Goal: Obtain resource: Download file/media

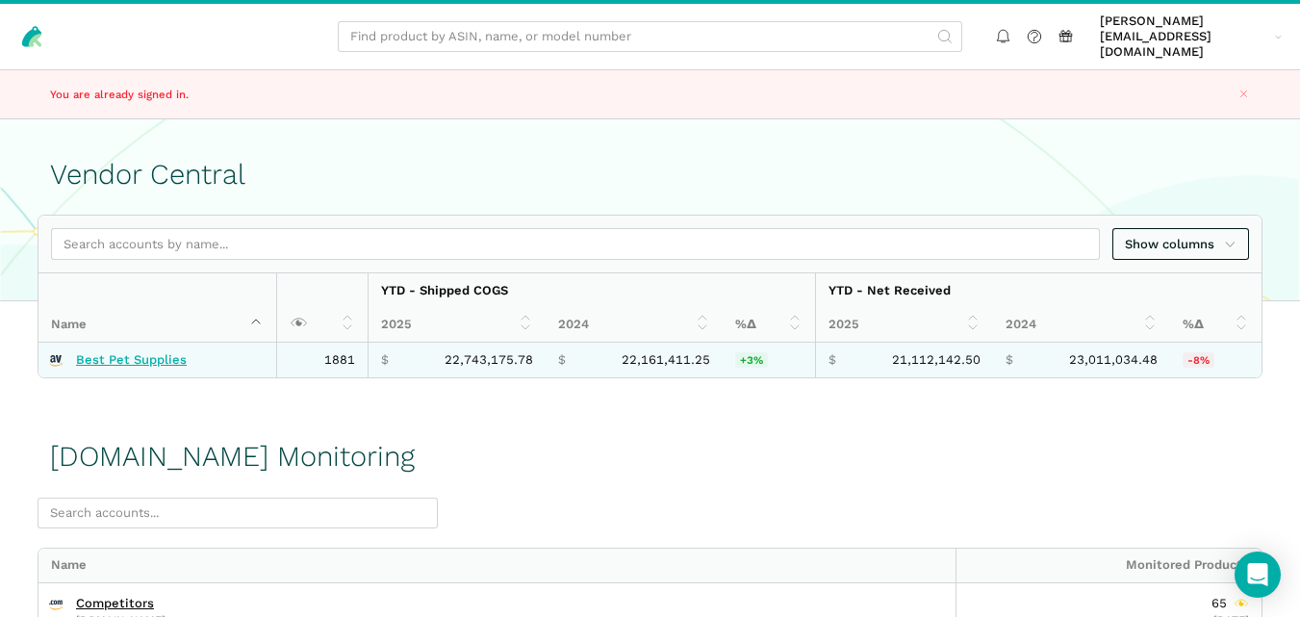
click at [161, 352] on link "Best Pet Supplies" at bounding box center [131, 359] width 111 height 15
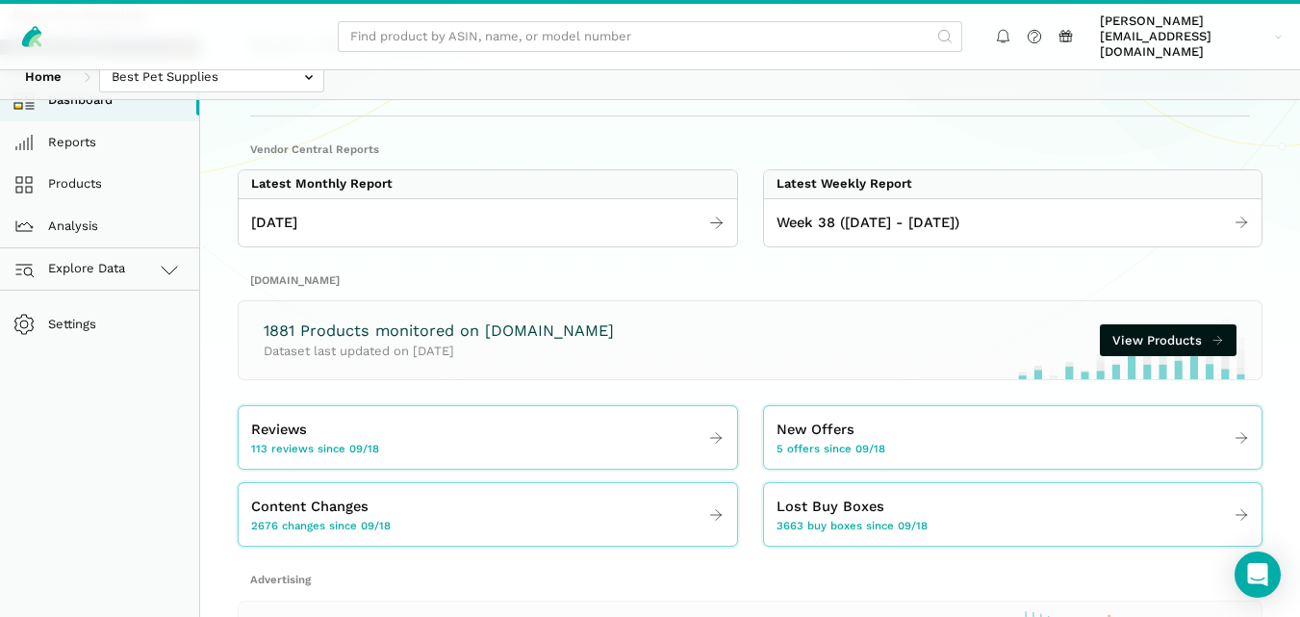
scroll to position [225, 0]
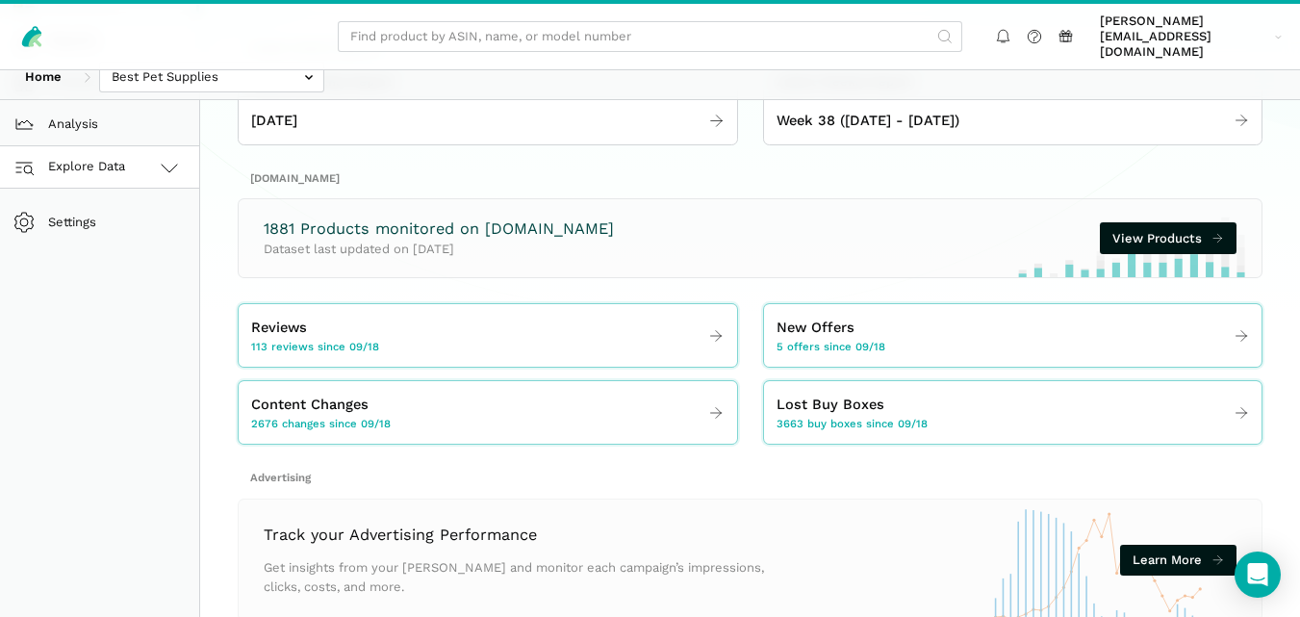
click at [135, 147] on link "Explore Data" at bounding box center [99, 167] width 199 height 42
click at [127, 231] on link "Amazon.com" at bounding box center [99, 252] width 199 height 42
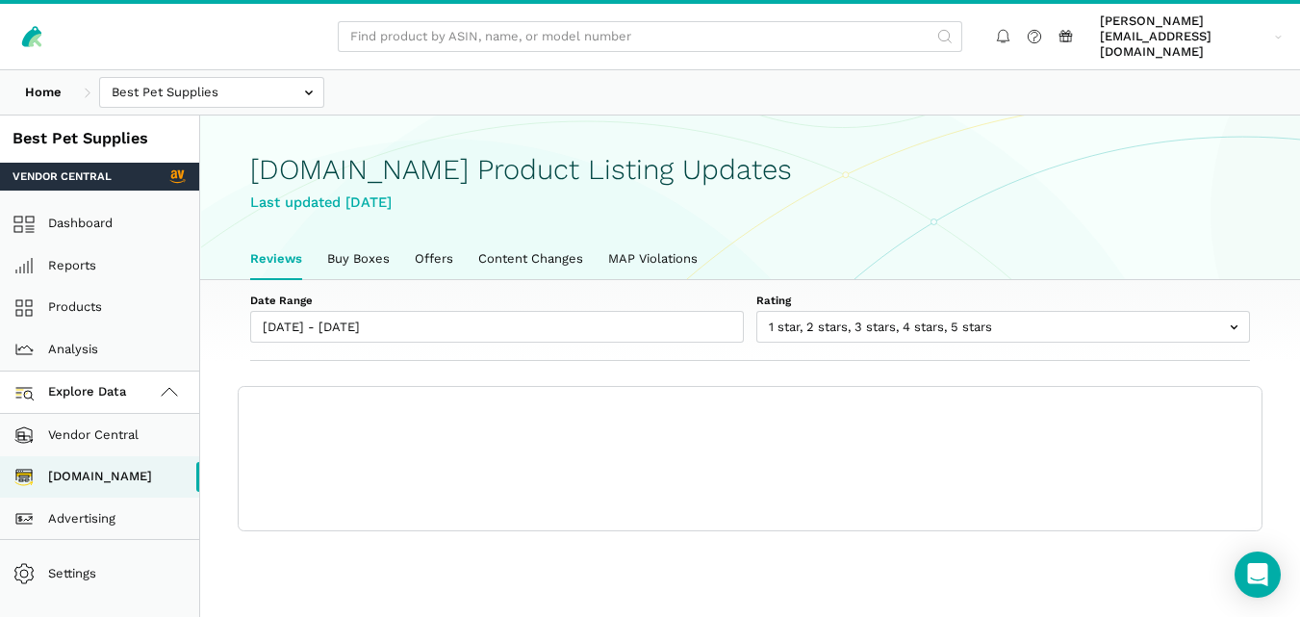
scroll to position [7, 0]
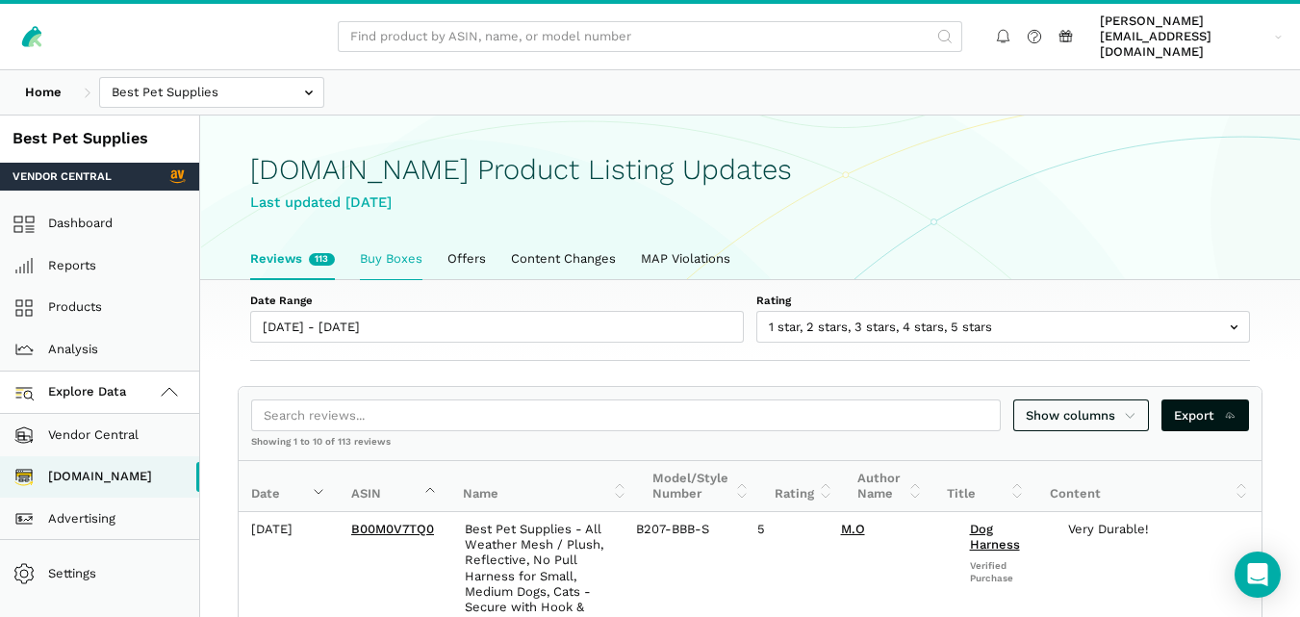
click at [421, 239] on link "Buy Boxes" at bounding box center [391, 259] width 88 height 40
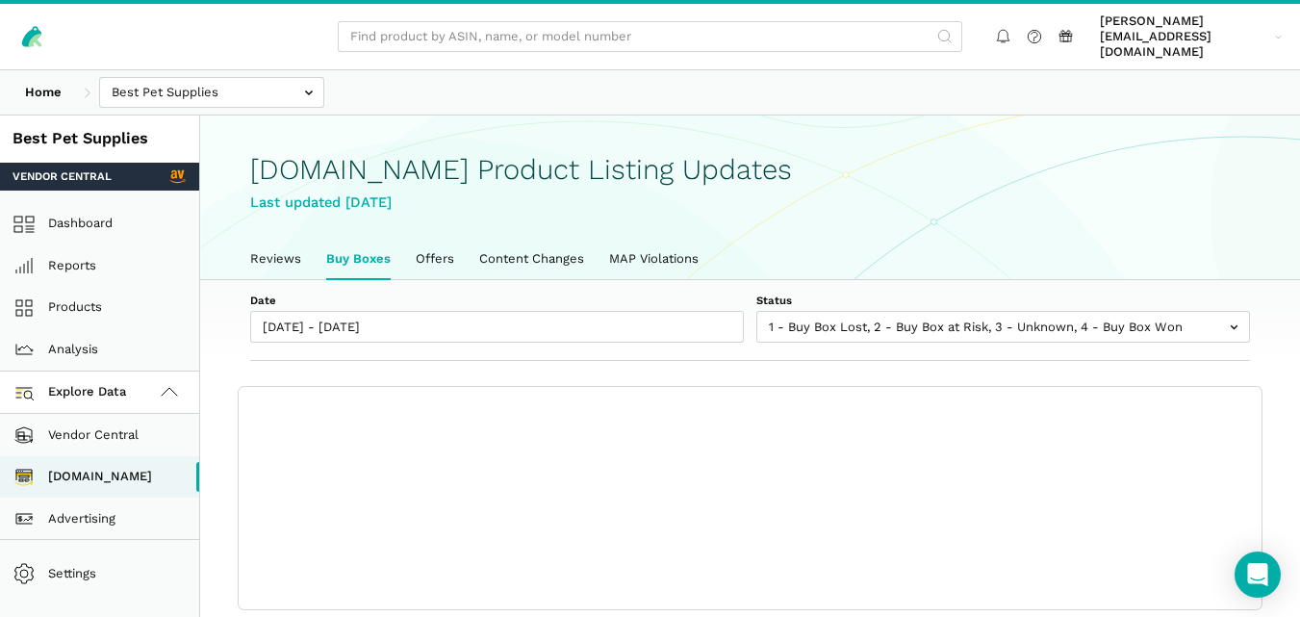
scroll to position [7, 0]
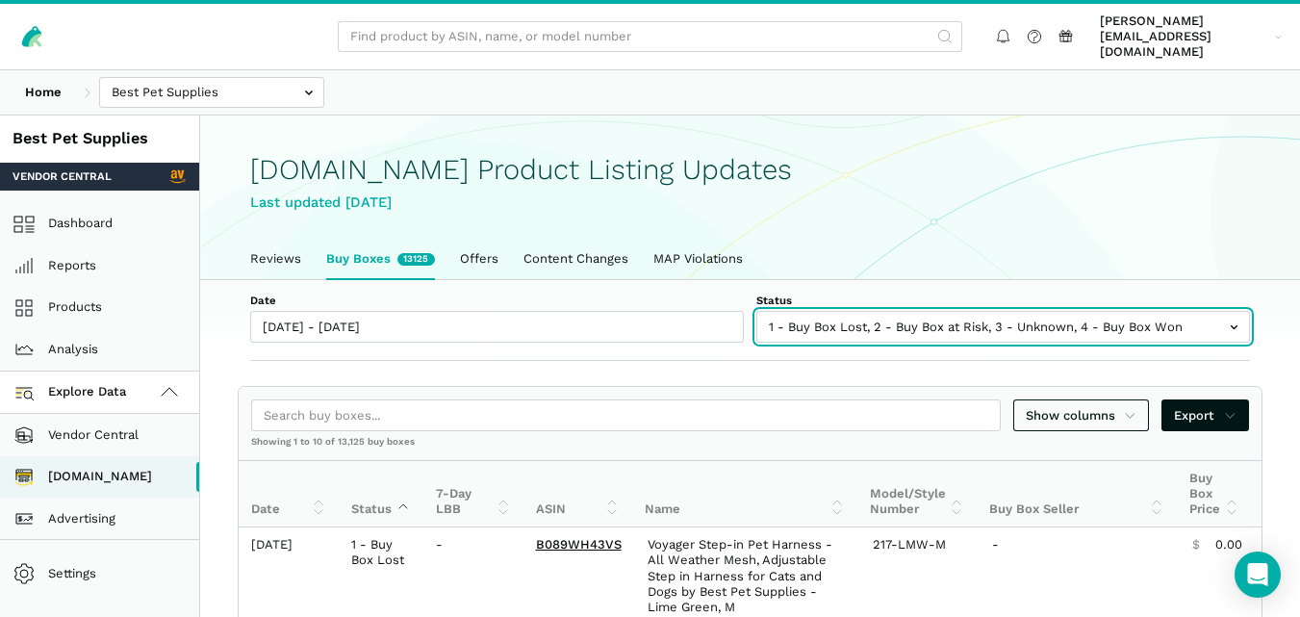
click at [848, 314] on input "text" at bounding box center [1003, 327] width 494 height 32
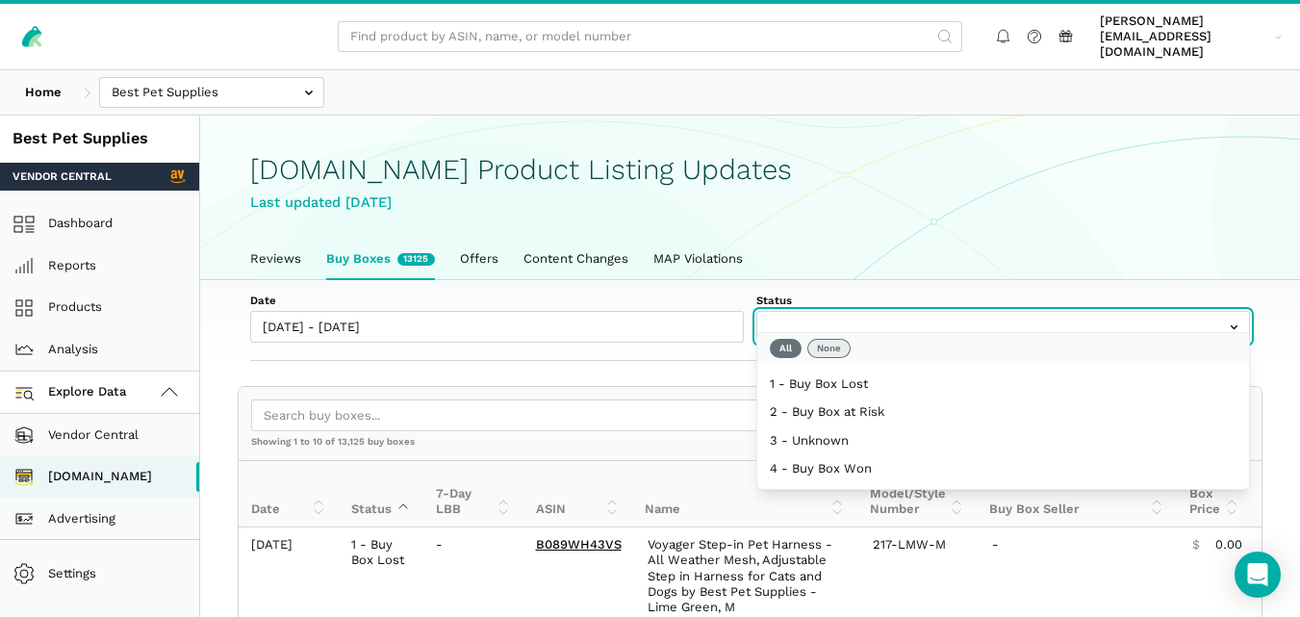
click at [830, 345] on button "None" at bounding box center [828, 348] width 43 height 19
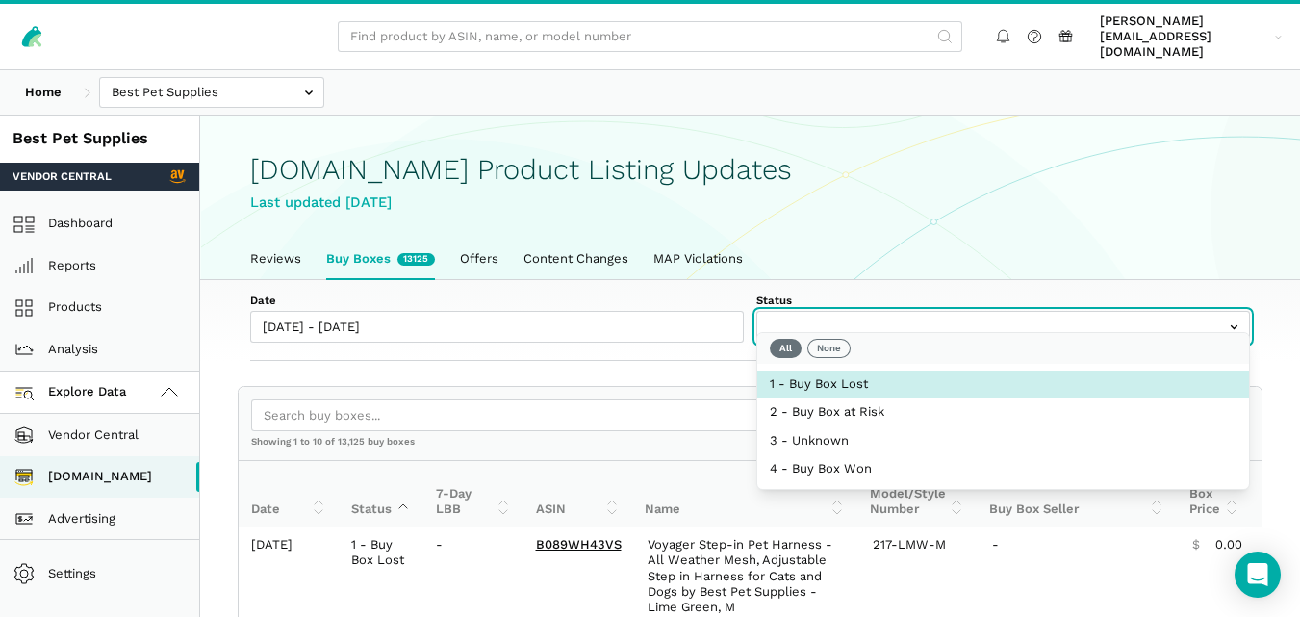
select select "1 - Buy Box Lost"
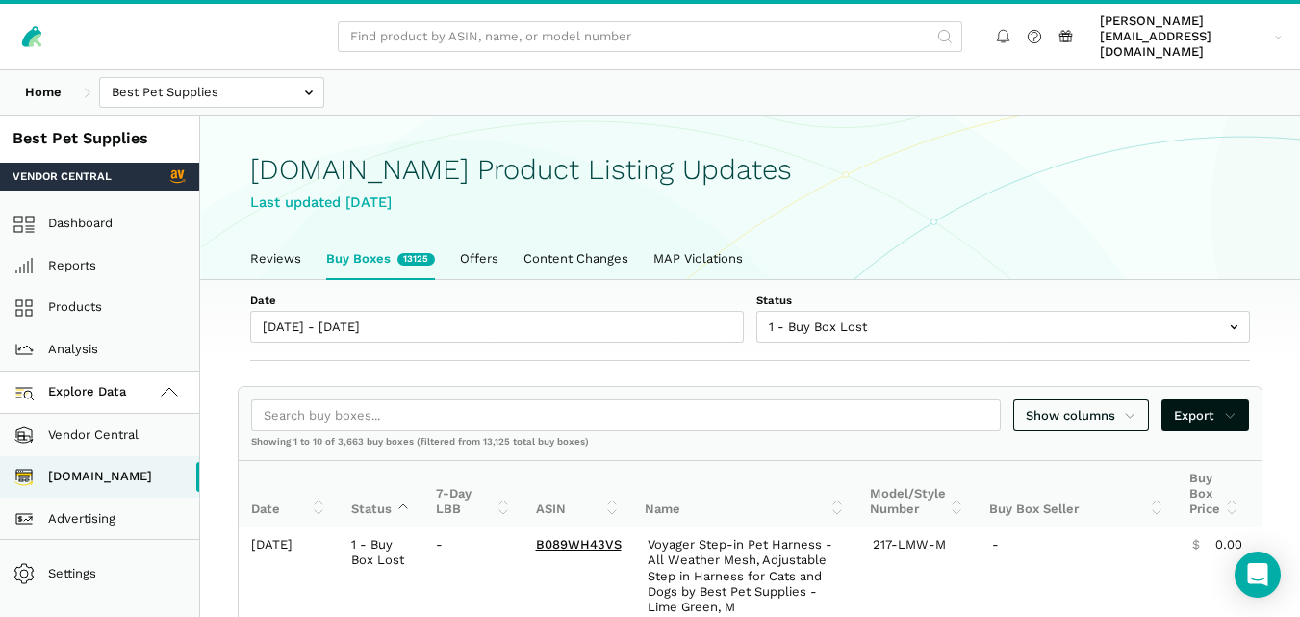
click at [720, 330] on div "Date 09/18/2025 - 09/24/2025 Status 1 - Buy Box Lost 2 - Buy Box at Risk 3 - Un…" at bounding box center [750, 321] width 1100 height 82
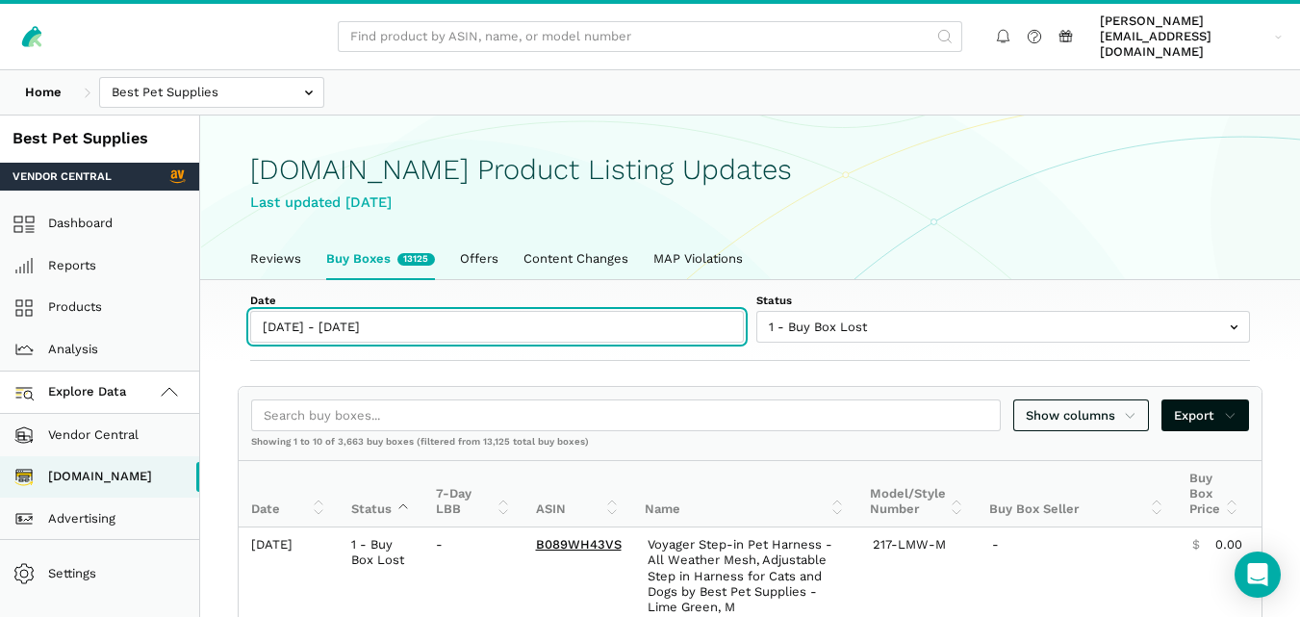
type input "[DATE]"
click at [382, 311] on input "[DATE] - [DATE]" at bounding box center [497, 327] width 494 height 32
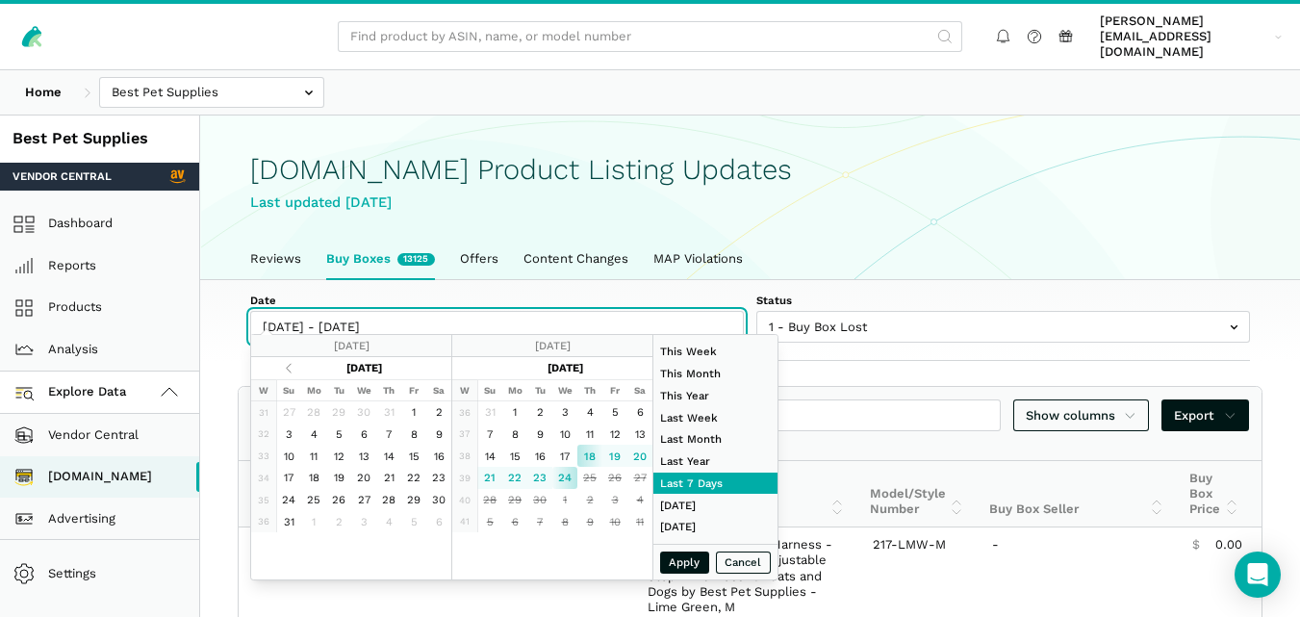
type input "[DATE]"
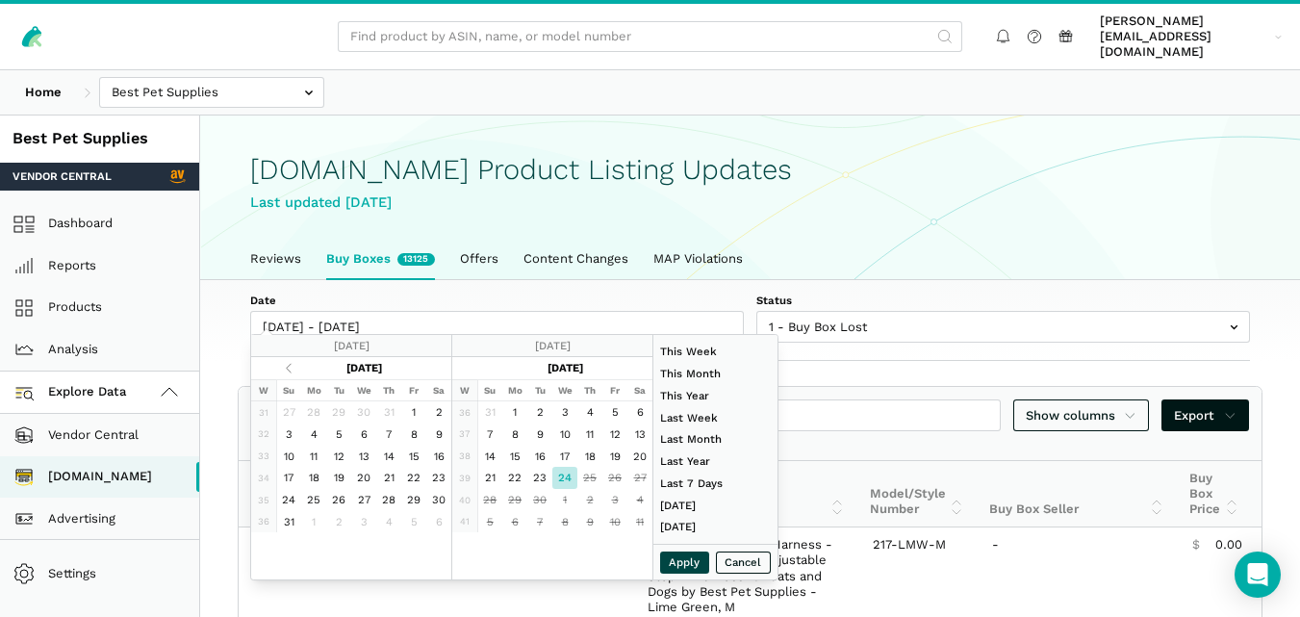
click at [674, 551] on button "Apply" at bounding box center [685, 562] width 50 height 22
type input "[DATE] - [DATE]"
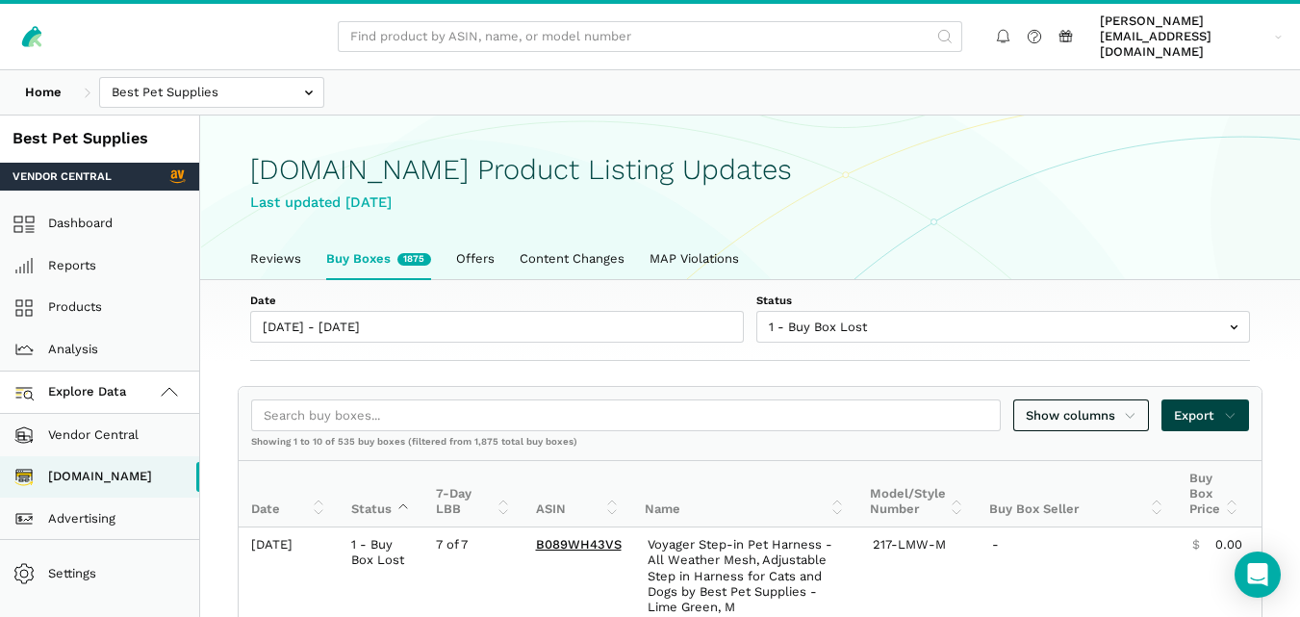
click at [1193, 406] on span "Export" at bounding box center [1205, 415] width 63 height 19
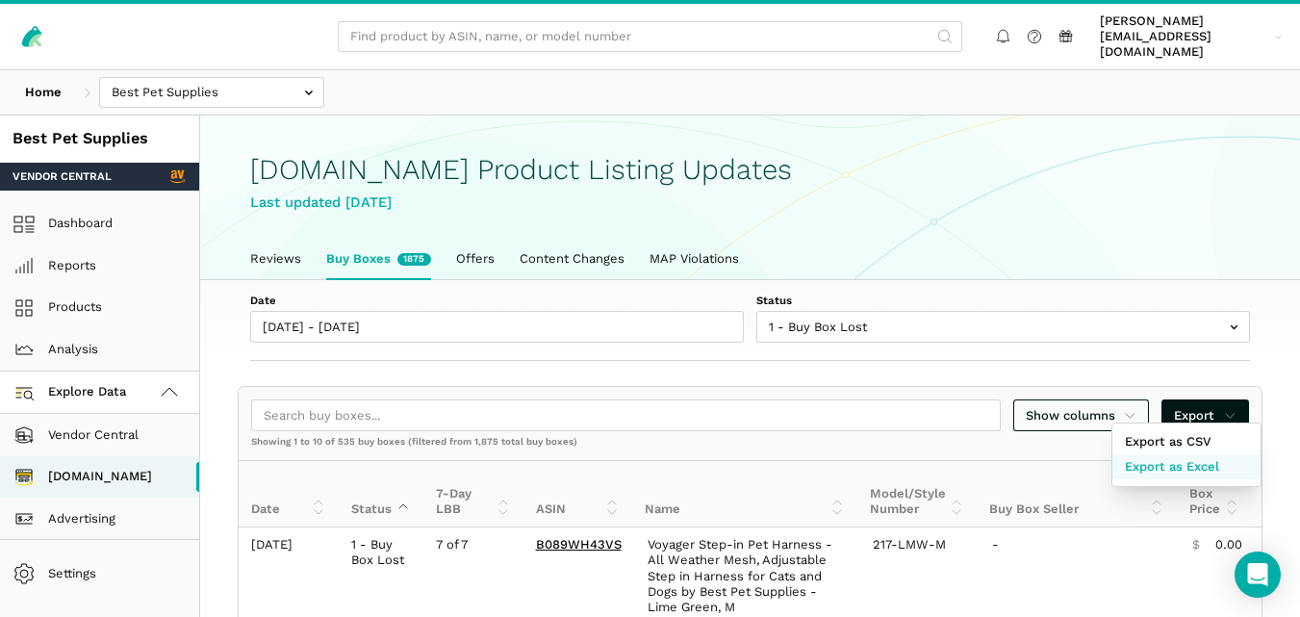
click at [1166, 457] on span "Export as Excel" at bounding box center [1172, 466] width 94 height 19
click at [800, 302] on div at bounding box center [650, 308] width 1300 height 617
click at [270, 239] on link "Reviews" at bounding box center [276, 259] width 76 height 40
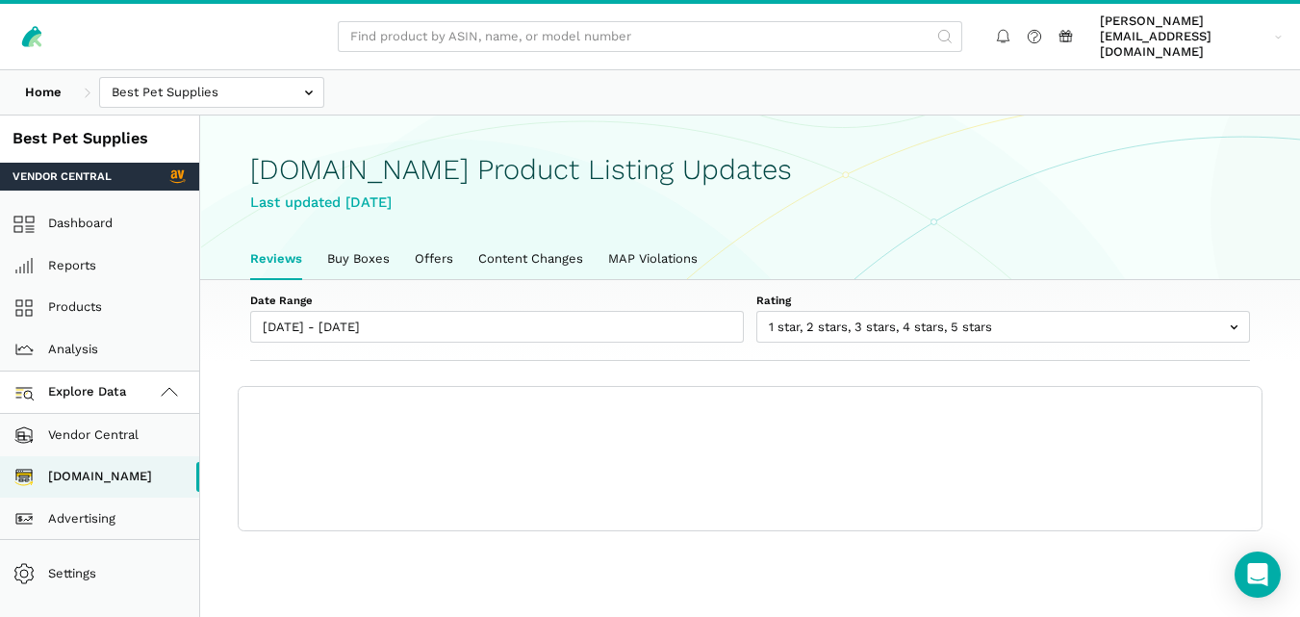
scroll to position [7, 0]
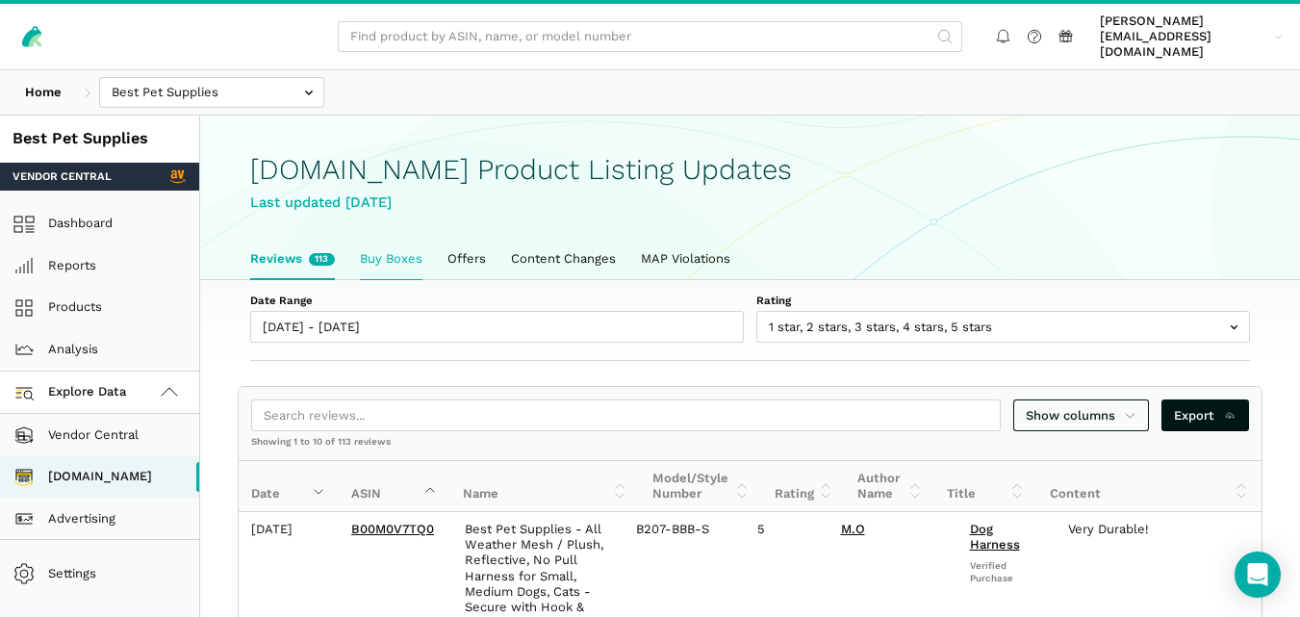
click at [399, 239] on link "Buy Boxes" at bounding box center [391, 259] width 88 height 40
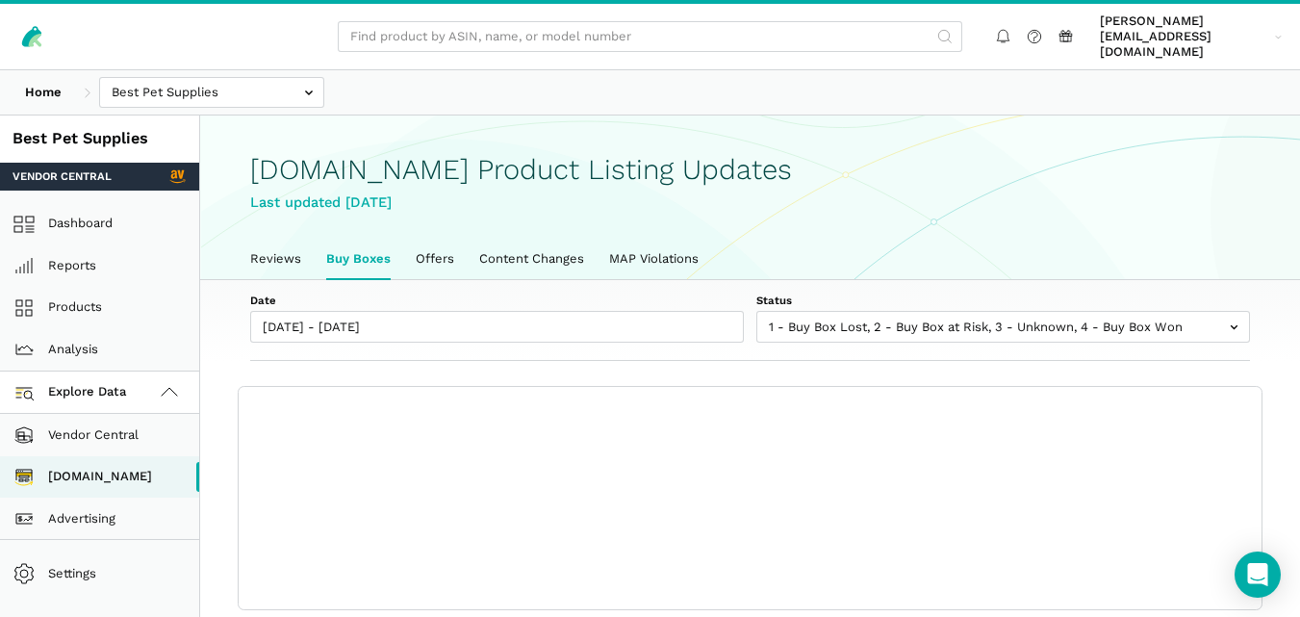
scroll to position [7, 0]
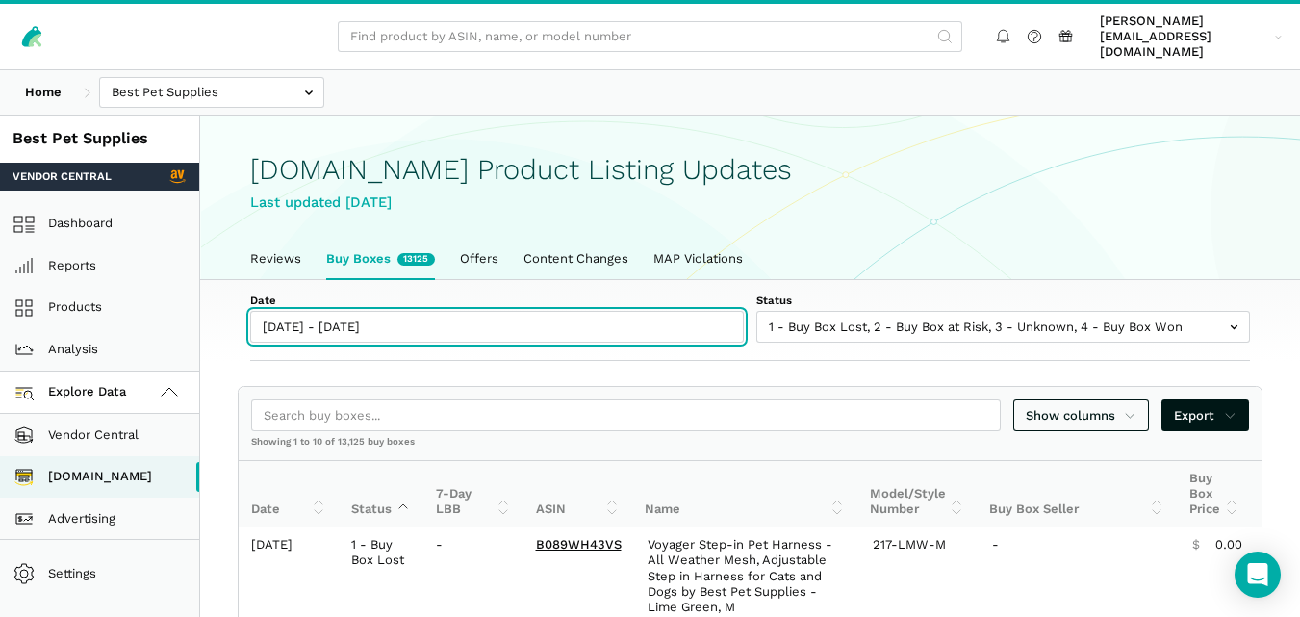
type input "[DATE]"
click at [370, 311] on input "[DATE] - [DATE]" at bounding box center [497, 327] width 494 height 32
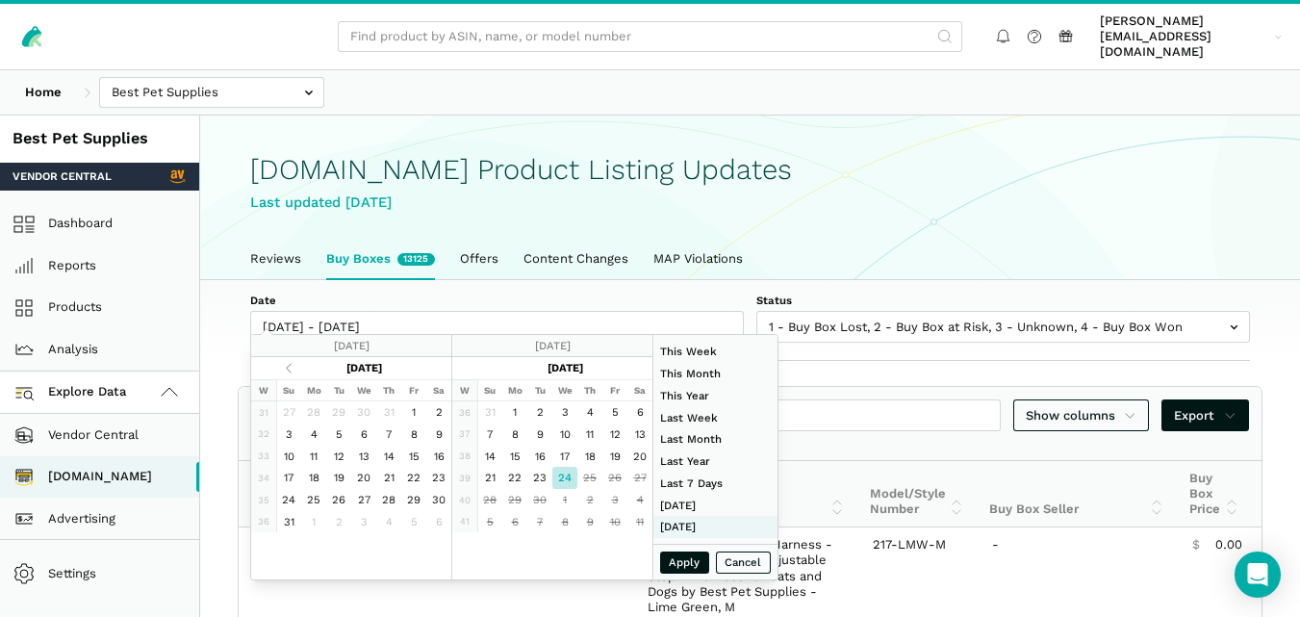
type input "[DATE]"
click at [683, 562] on button "Apply" at bounding box center [685, 562] width 50 height 22
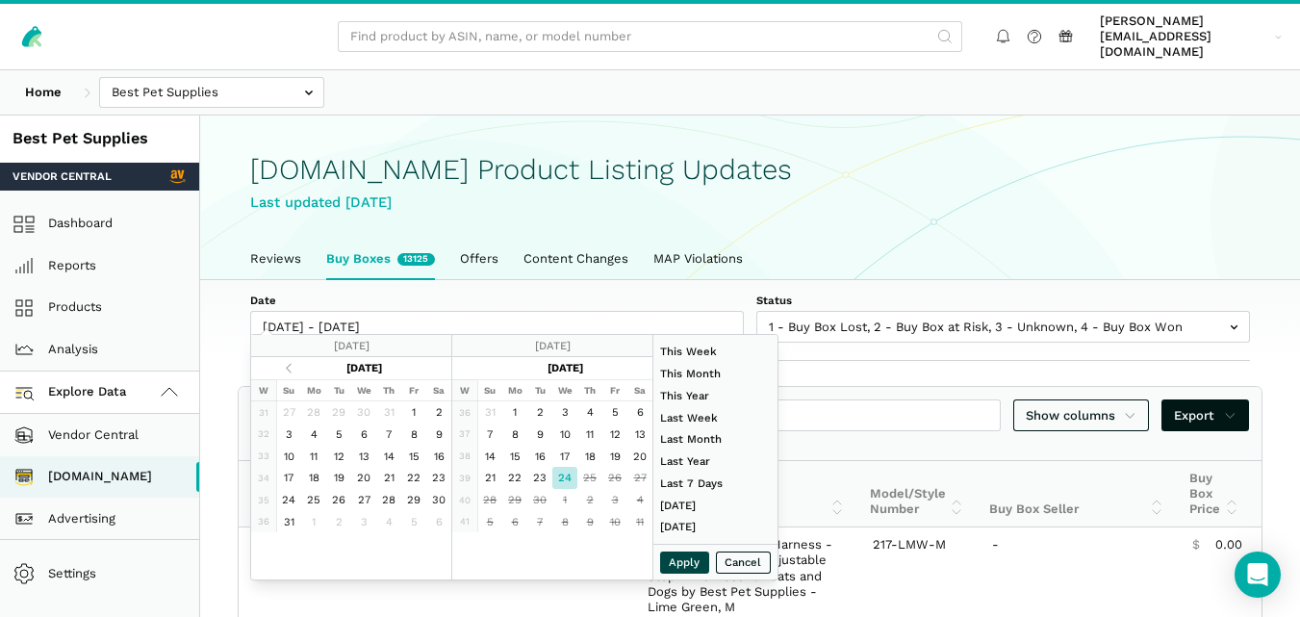
type input "[DATE] - [DATE]"
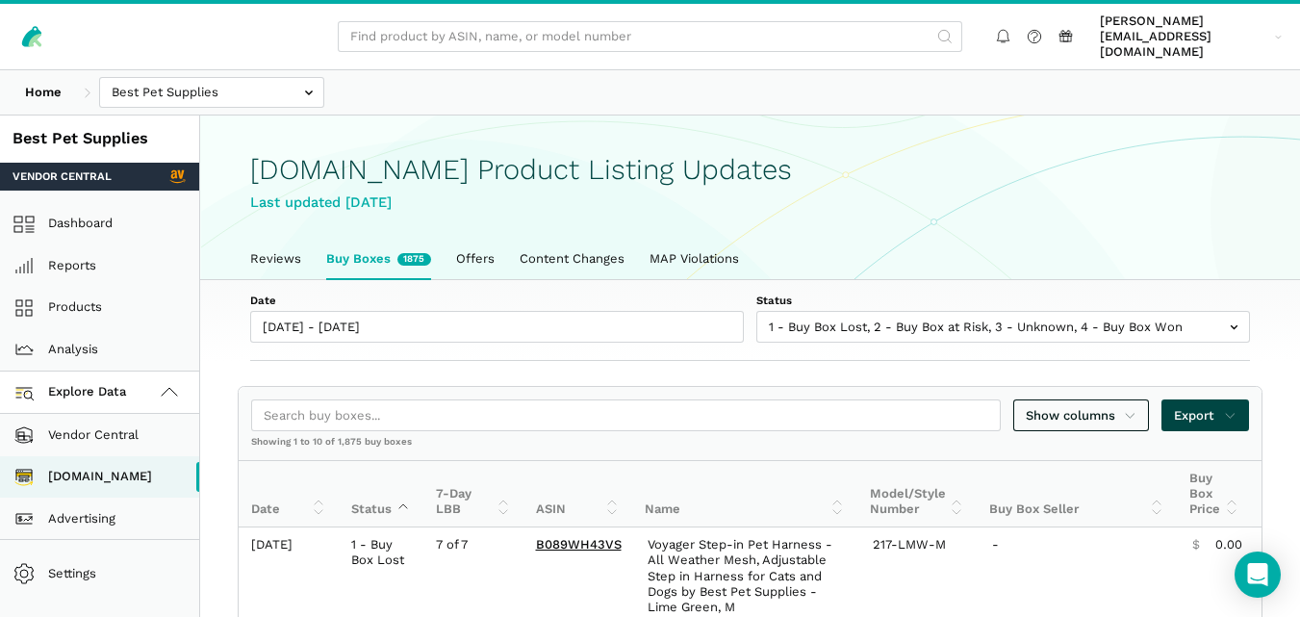
click at [1176, 406] on span "Export" at bounding box center [1205, 415] width 63 height 19
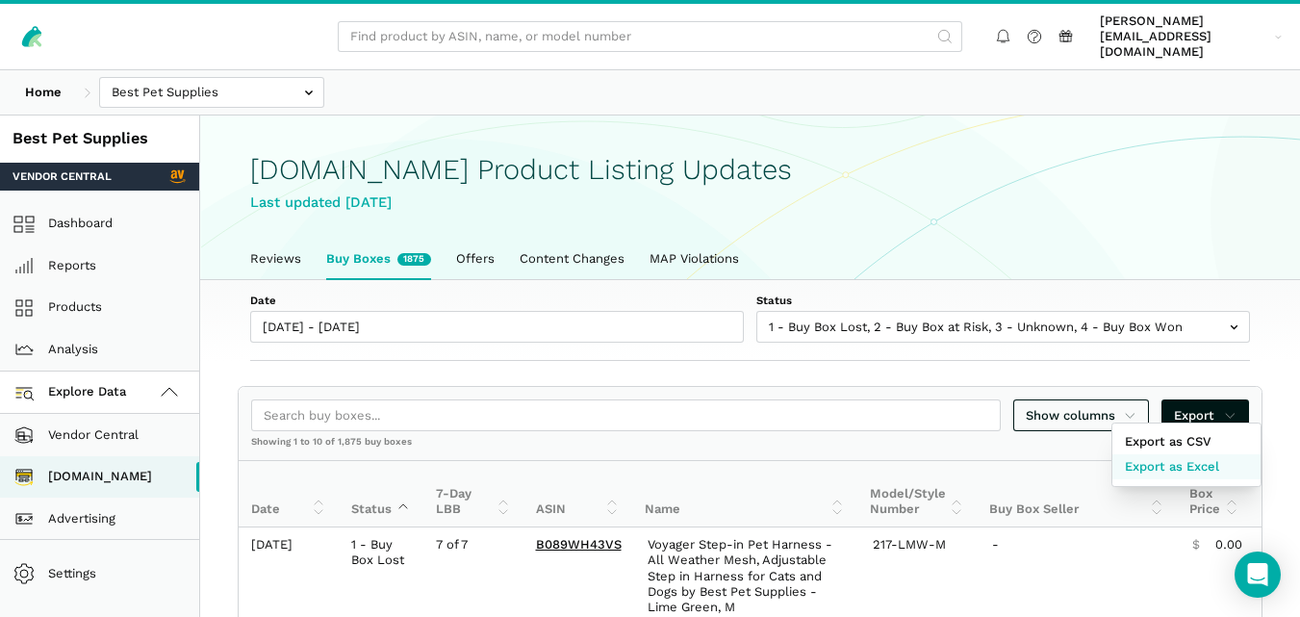
click at [1193, 471] on span "Export as Excel" at bounding box center [1172, 466] width 94 height 19
